Goal: Task Accomplishment & Management: Use online tool/utility

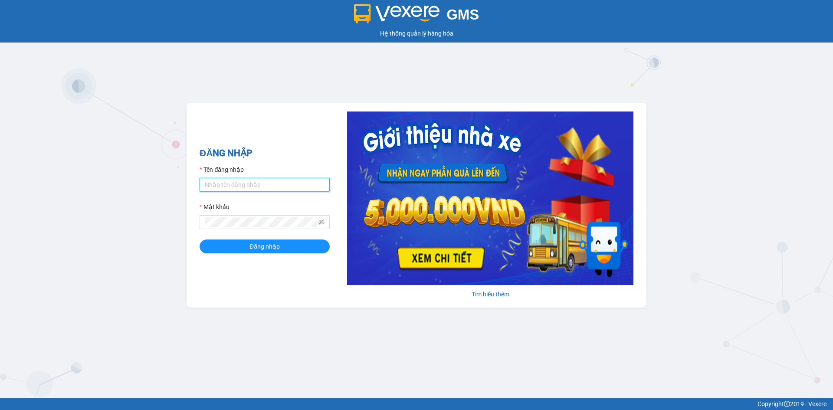
click at [236, 188] on input "Tên đăng nhập" at bounding box center [265, 185] width 130 height 14
type input "bechi.tankimchi"
click at [353, 318] on div "GMS Hệ thống [PERSON_NAME] hàng [PERSON_NAME] NHẬP Tên đăng nhập bechi.tankimch…" at bounding box center [416, 199] width 833 height 398
click at [324, 224] on icon "eye-invisible" at bounding box center [321, 222] width 6 height 6
click at [200, 240] on button "Đăng nhập" at bounding box center [265, 247] width 130 height 14
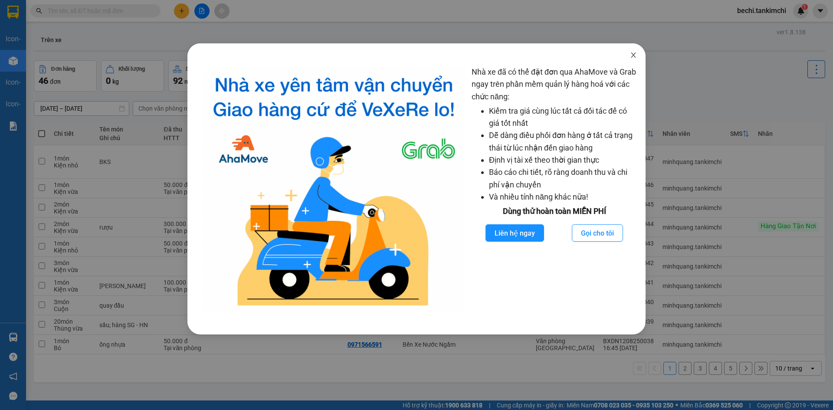
click at [636, 54] on icon "close" at bounding box center [633, 55] width 7 height 7
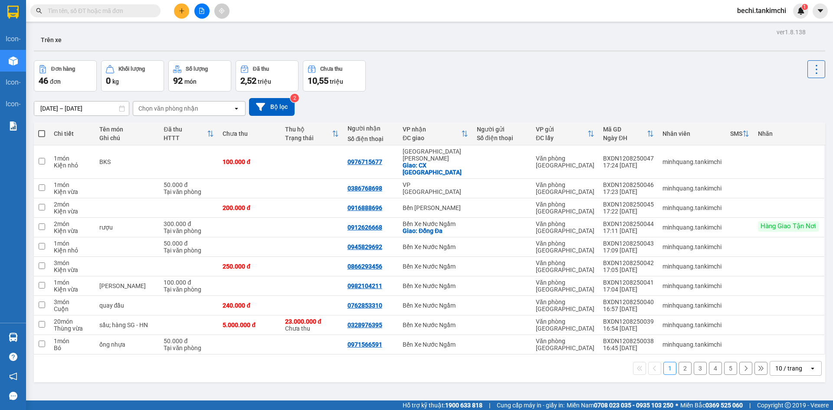
click at [96, 12] on input "text" at bounding box center [99, 11] width 102 height 10
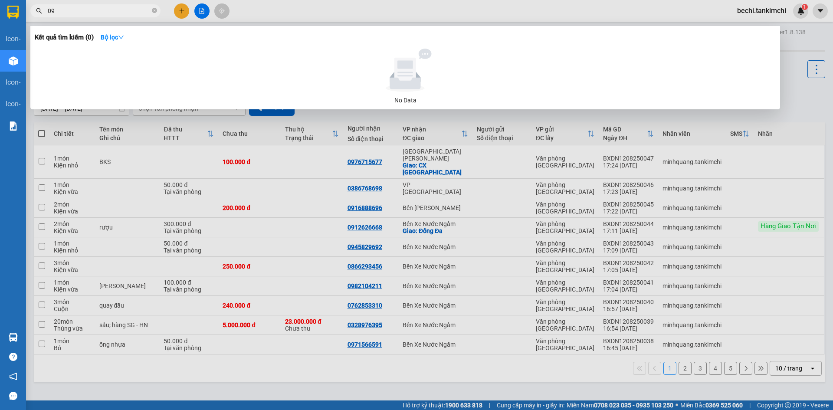
type input "0"
